Goal: Information Seeking & Learning: Find specific page/section

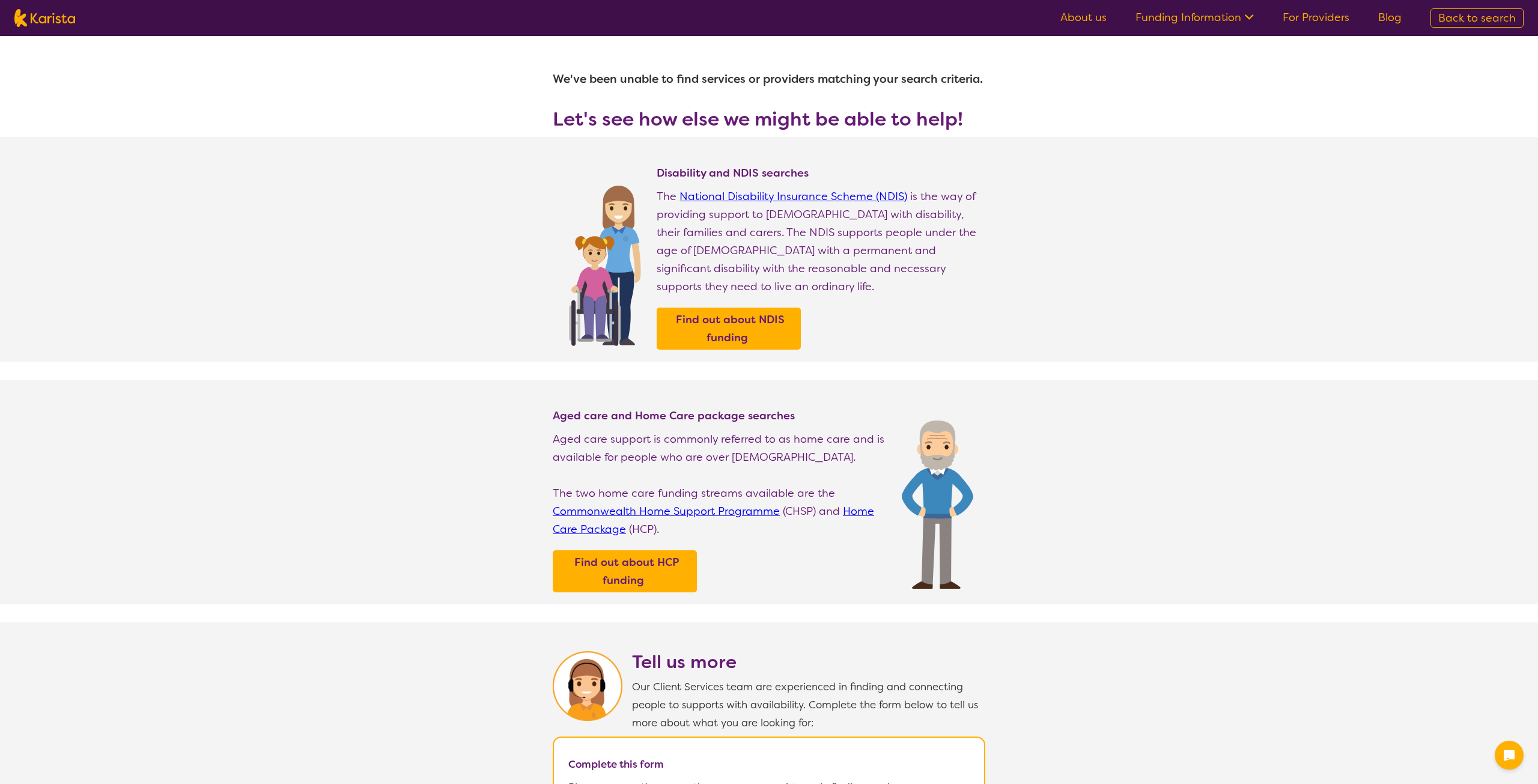
select select "Psychology"
select select "EC"
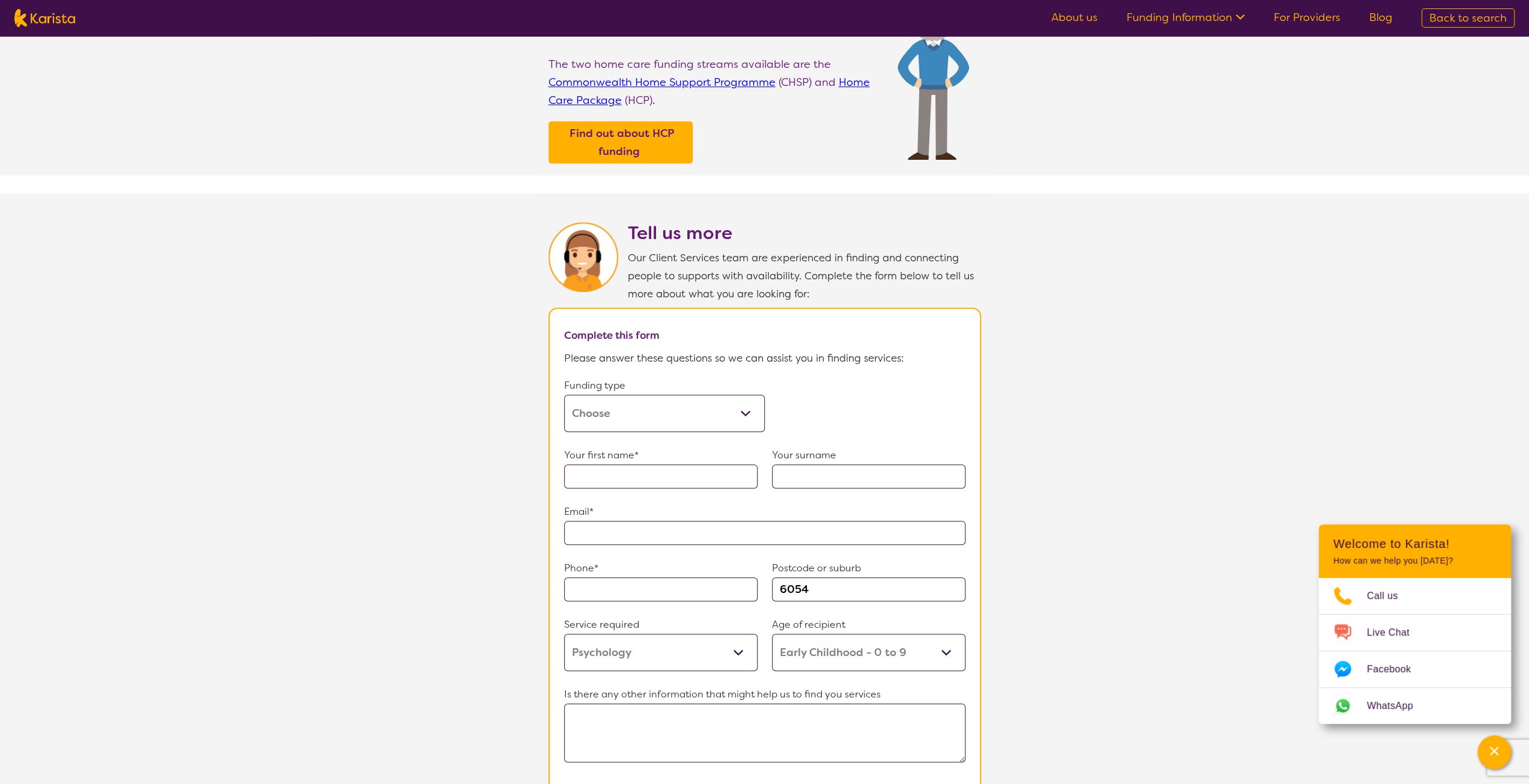
scroll to position [420, 0]
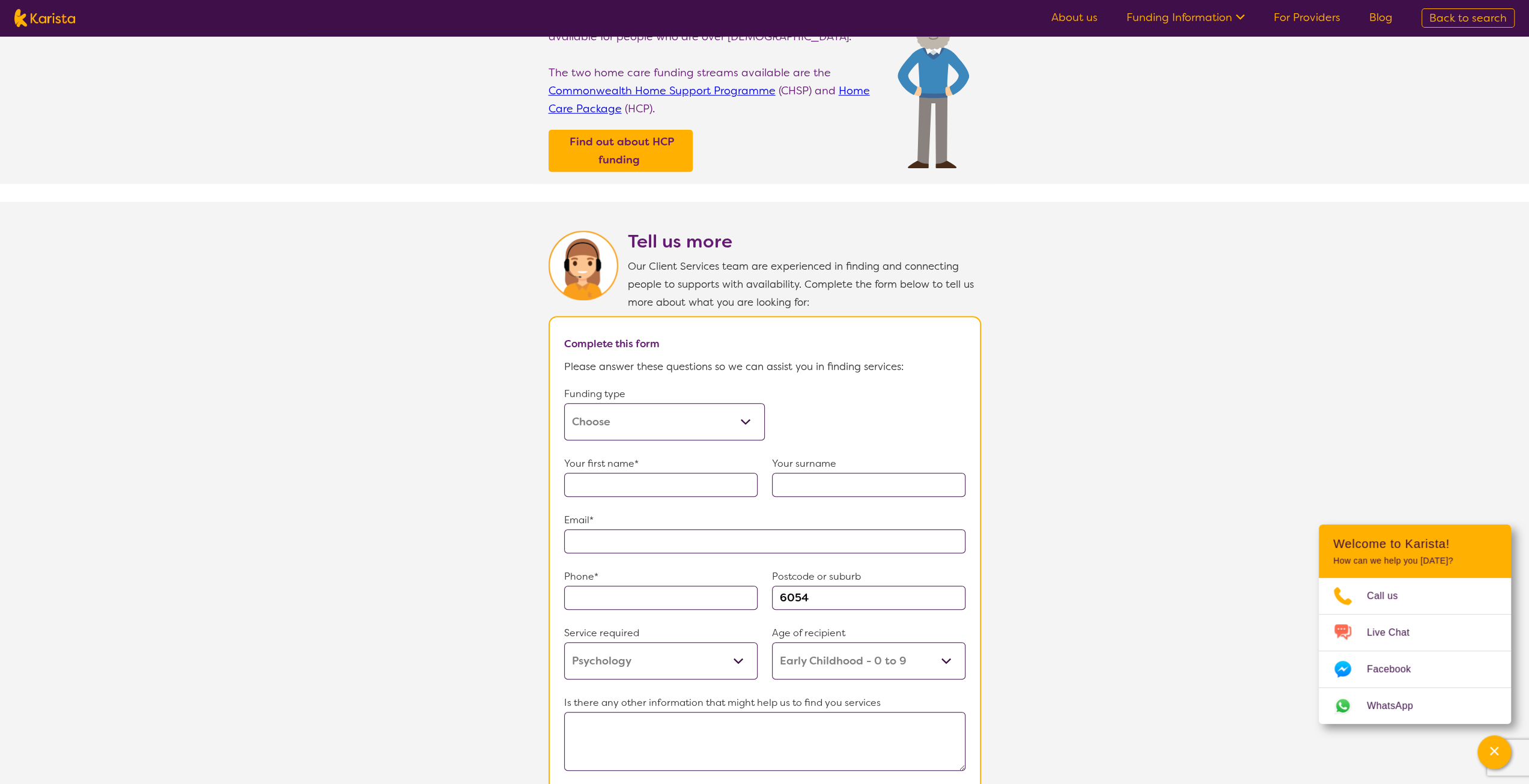
click at [43, 15] on img at bounding box center [45, 18] width 61 height 18
select select "Psychology"
select select "EC"
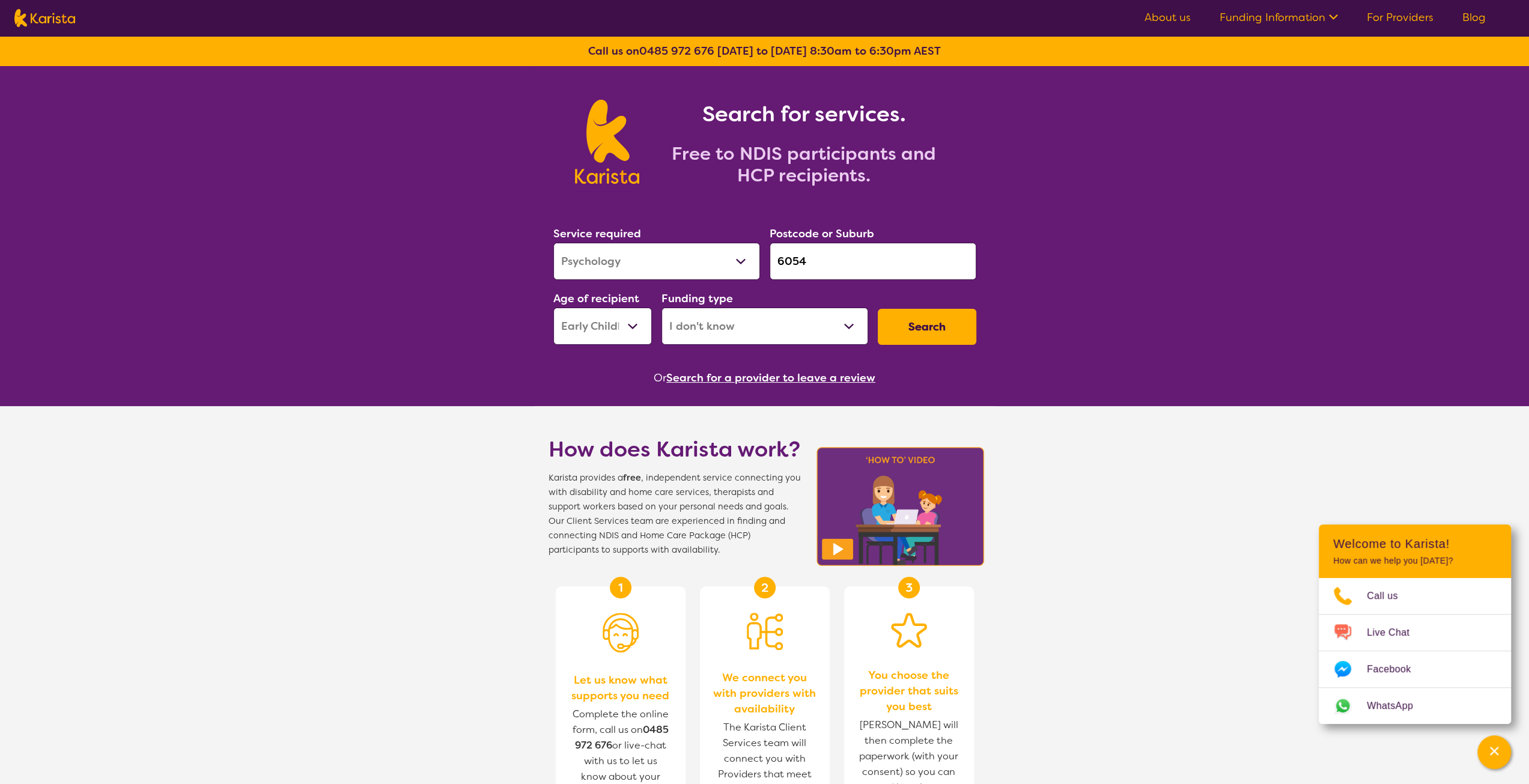
drag, startPoint x: 831, startPoint y: 317, endPoint x: 848, endPoint y: 329, distance: 20.8
click at [831, 317] on select "Home Care Package (HCP) National Disability Insurance Scheme (NDIS) I don't know" at bounding box center [764, 326] width 206 height 37
select select "HCP"
click at [661, 307] on select "Home Care Package (HCP) National Disability Insurance Scheme (NDIS) I don't know" at bounding box center [764, 326] width 206 height 37
click at [935, 324] on button "Search" at bounding box center [927, 326] width 99 height 36
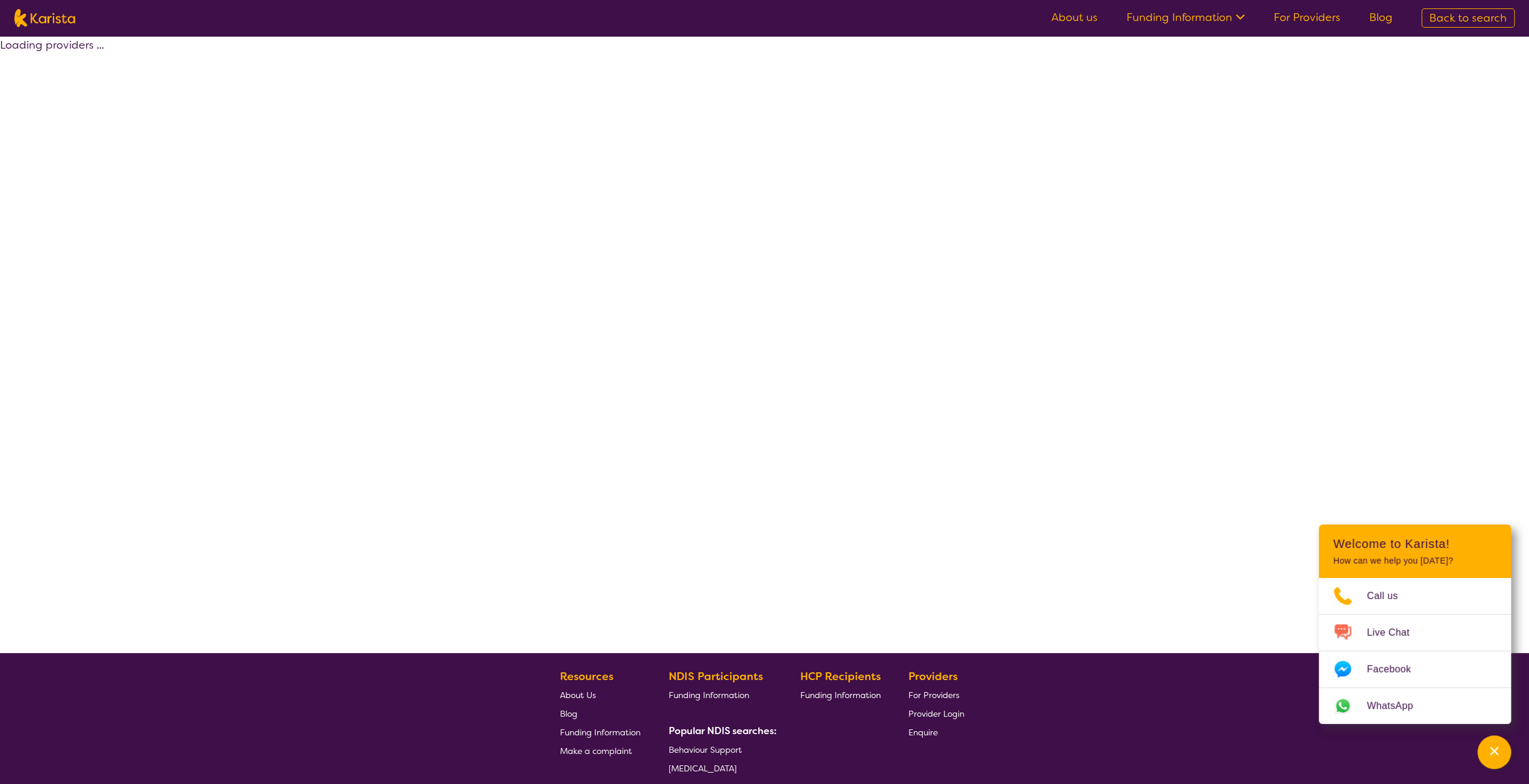
select select "HCP"
select select "Psychology"
select select "EC"
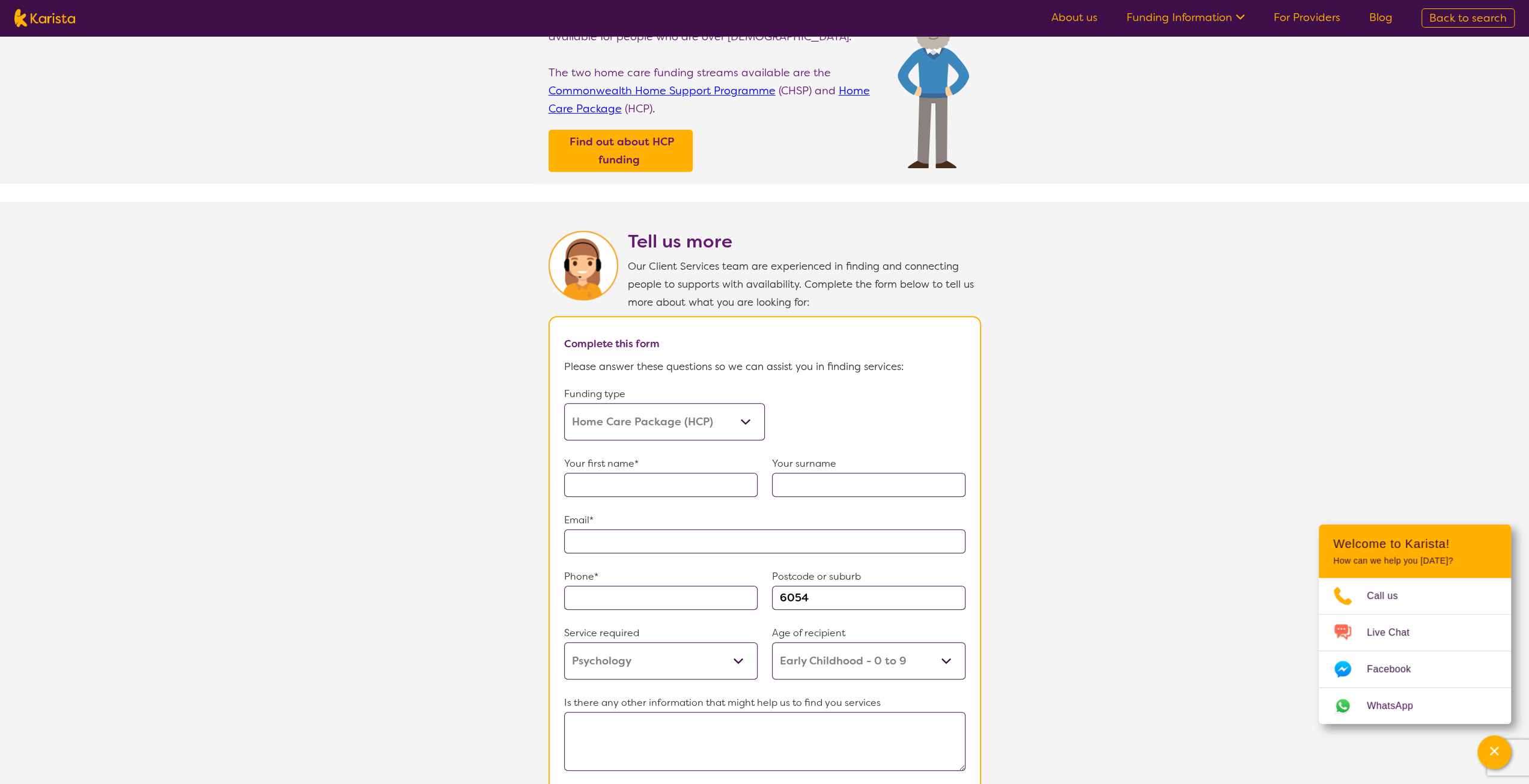
scroll to position [240, 0]
